Goal: Task Accomplishment & Management: Manage account settings

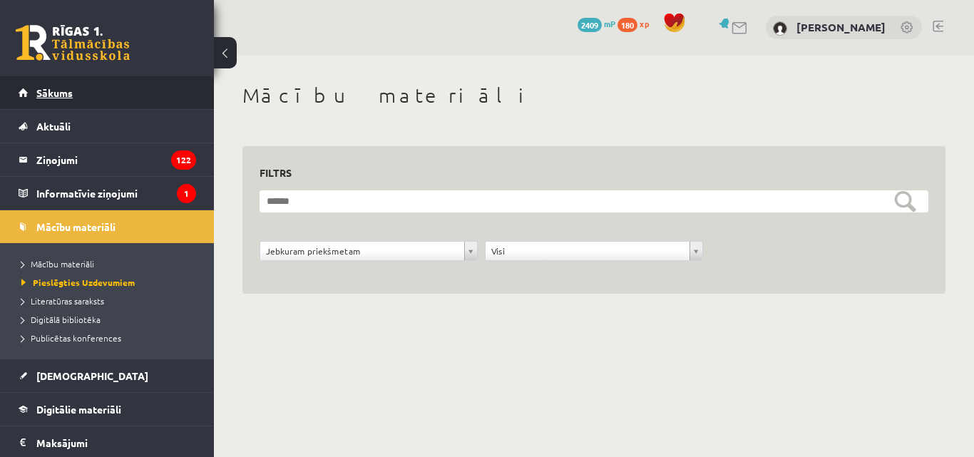
click at [64, 104] on link "Sākums" at bounding box center [107, 92] width 177 height 33
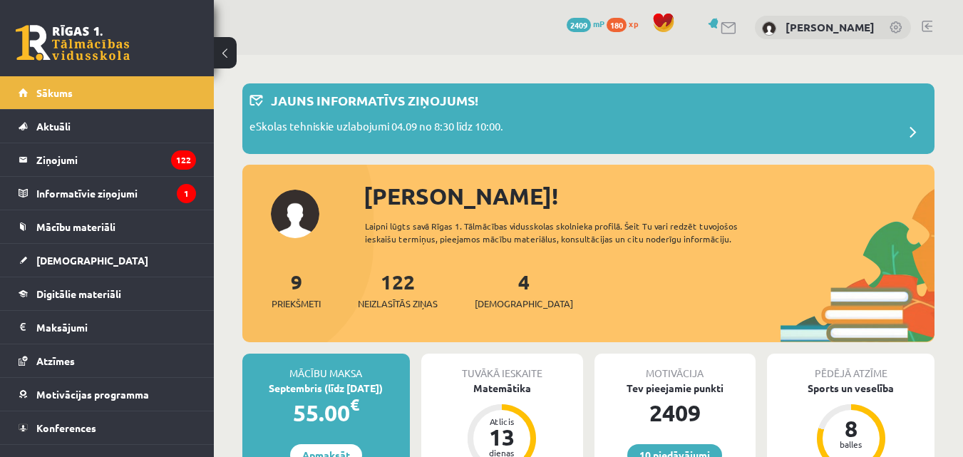
click at [927, 26] on link at bounding box center [927, 26] width 11 height 11
